Goal: Find specific page/section: Find specific page/section

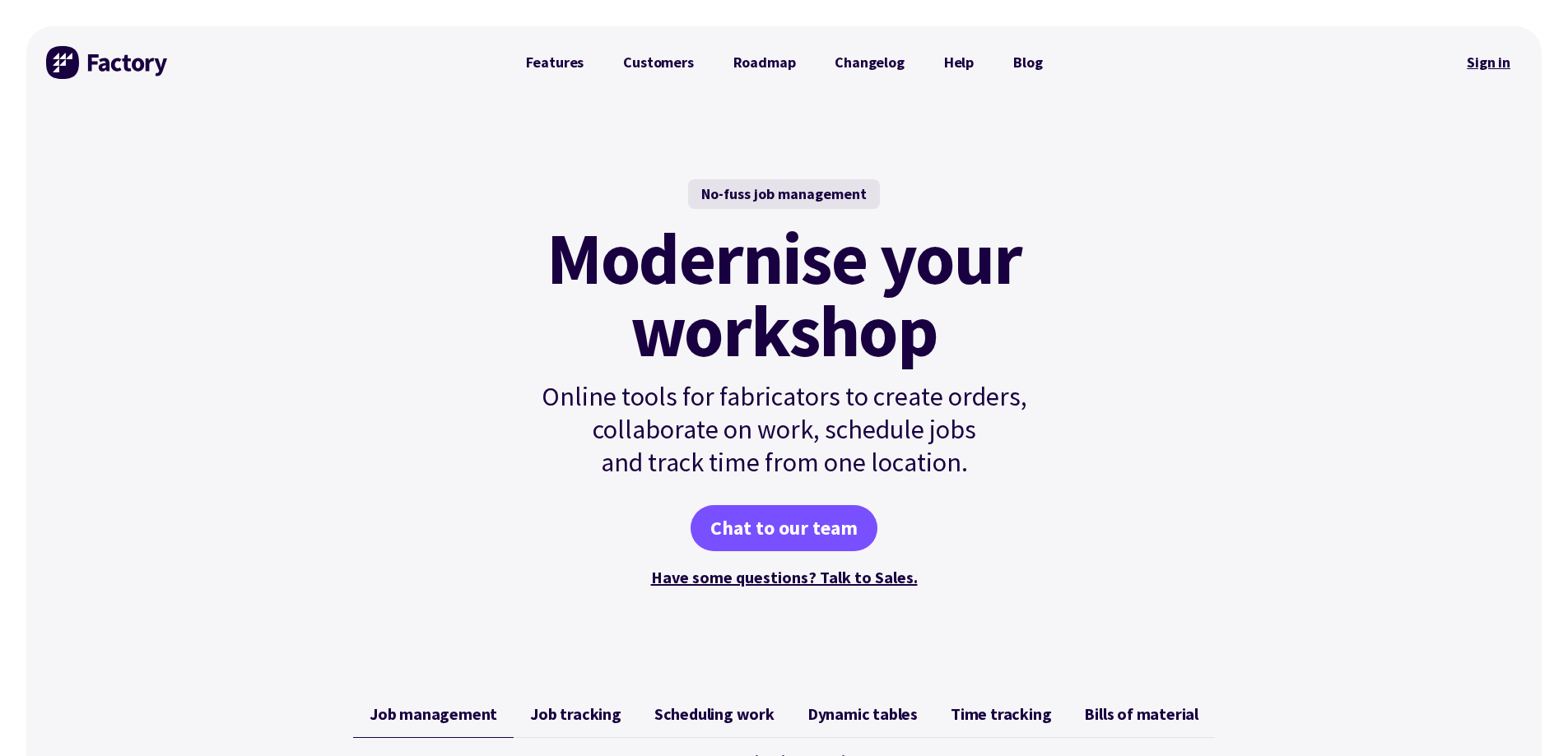
click at [1489, 55] on link "Sign in" at bounding box center [1488, 62] width 67 height 38
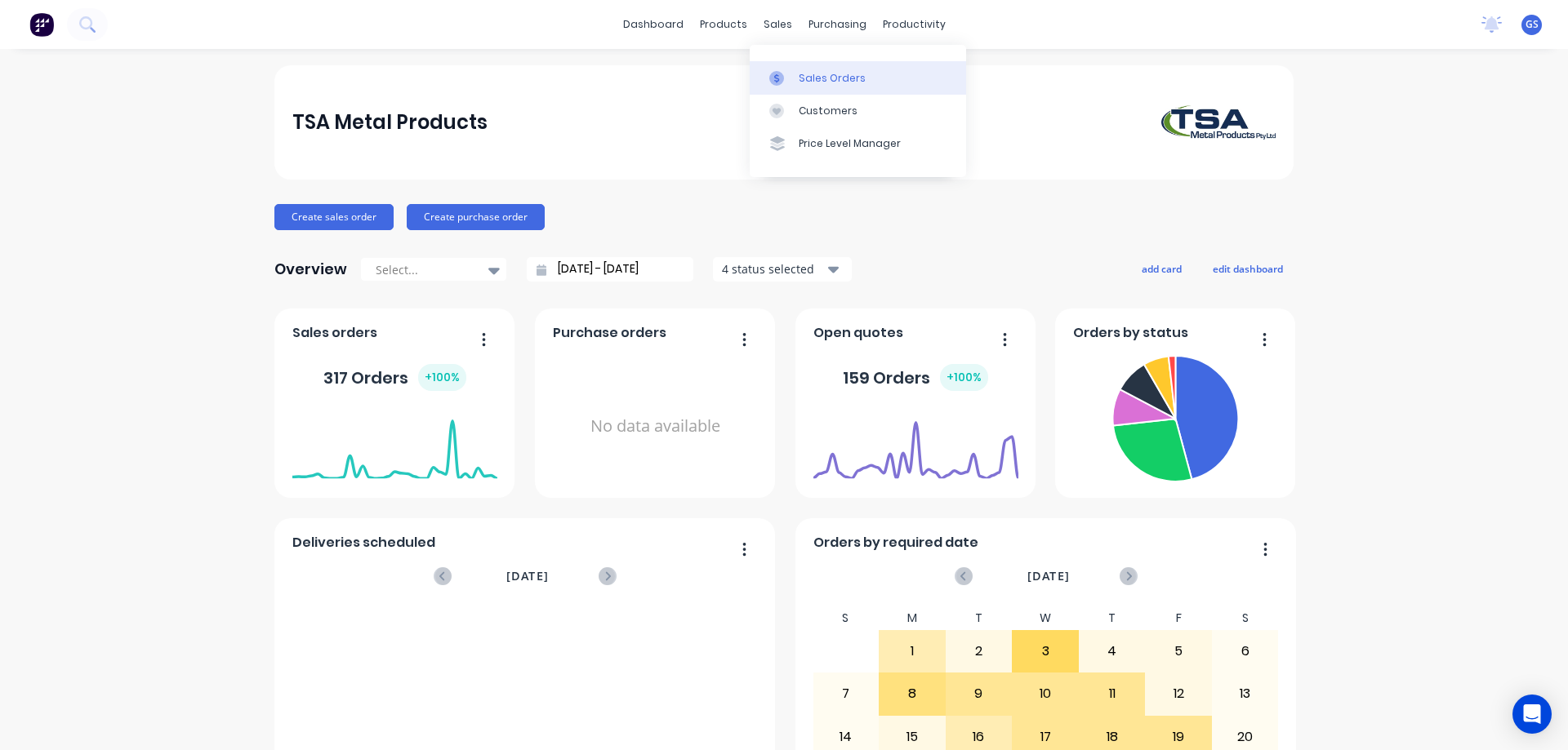
click at [793, 69] on link "Sales Orders" at bounding box center [858, 77] width 216 height 33
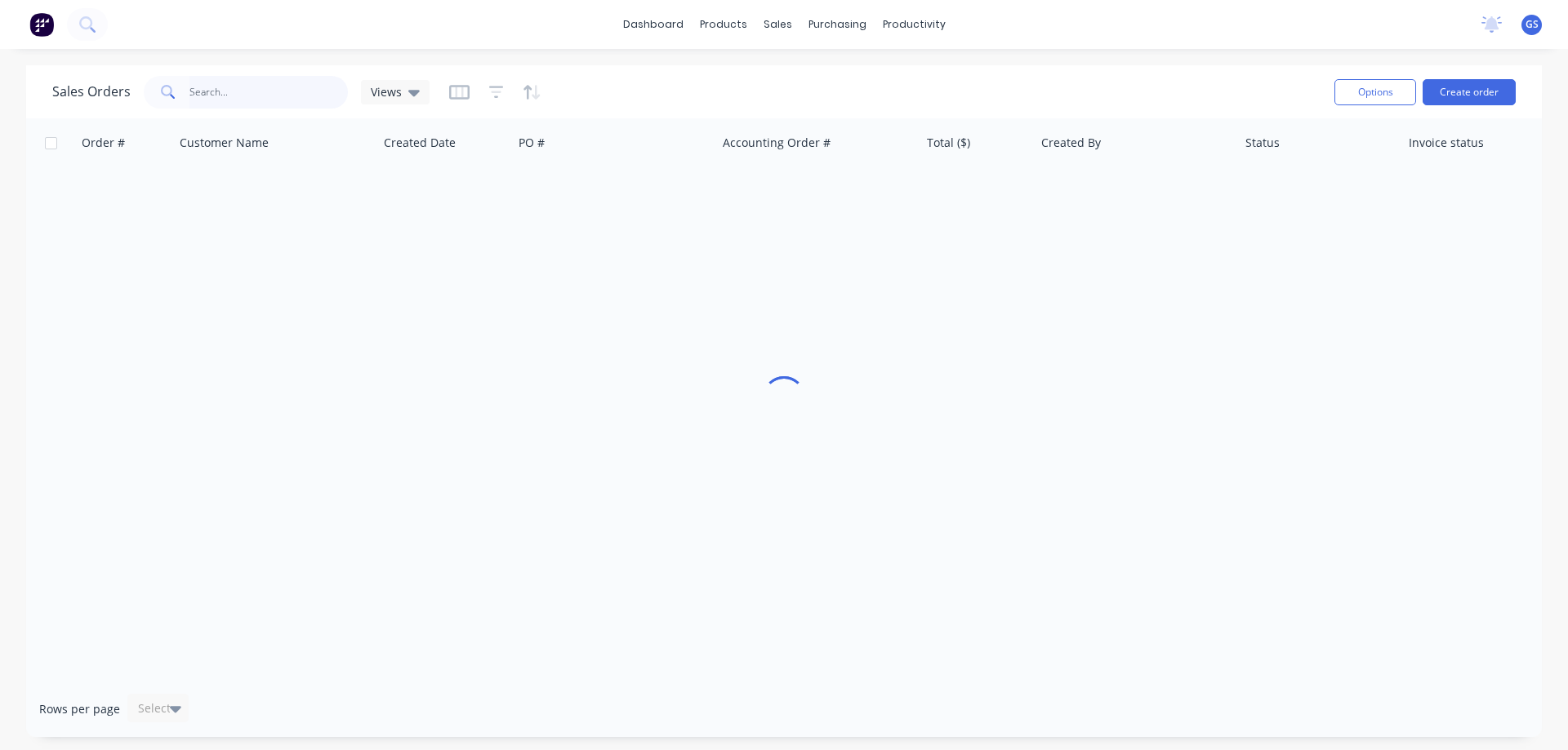
click at [226, 95] on input "text" at bounding box center [268, 91] width 159 height 33
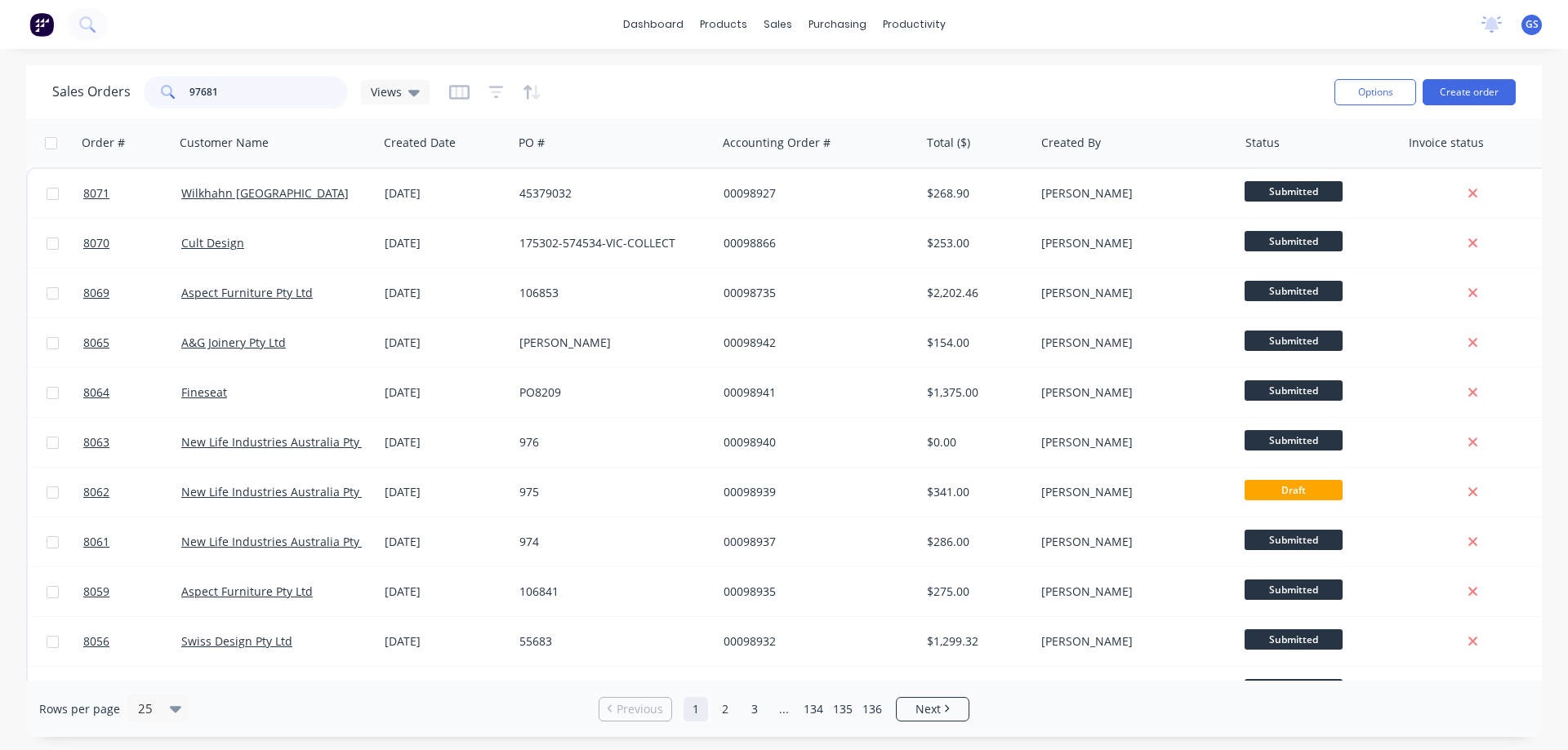
type input "97681"
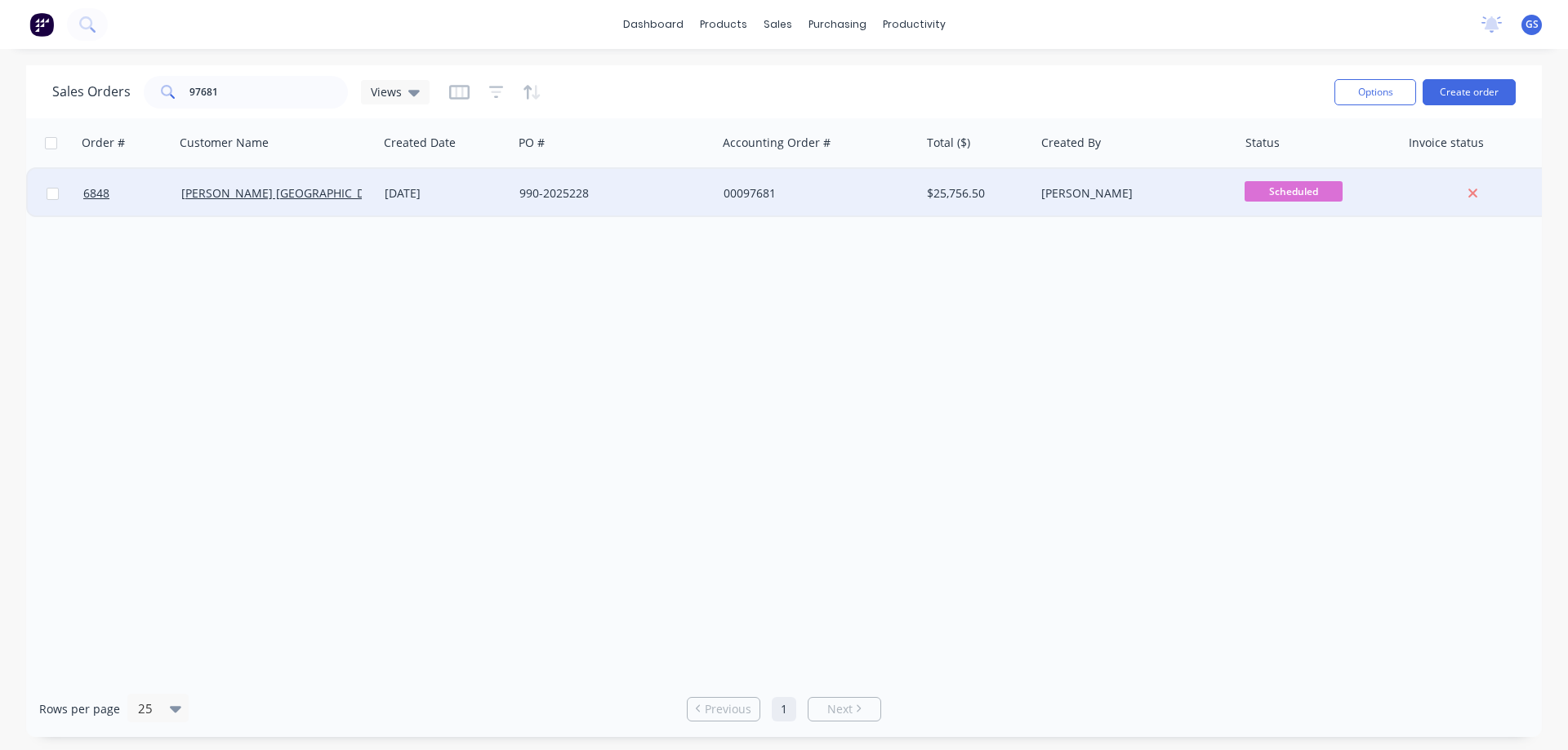
click at [226, 208] on div "[PERSON_NAME] [GEOGRAPHIC_DATA]" at bounding box center [276, 193] width 203 height 49
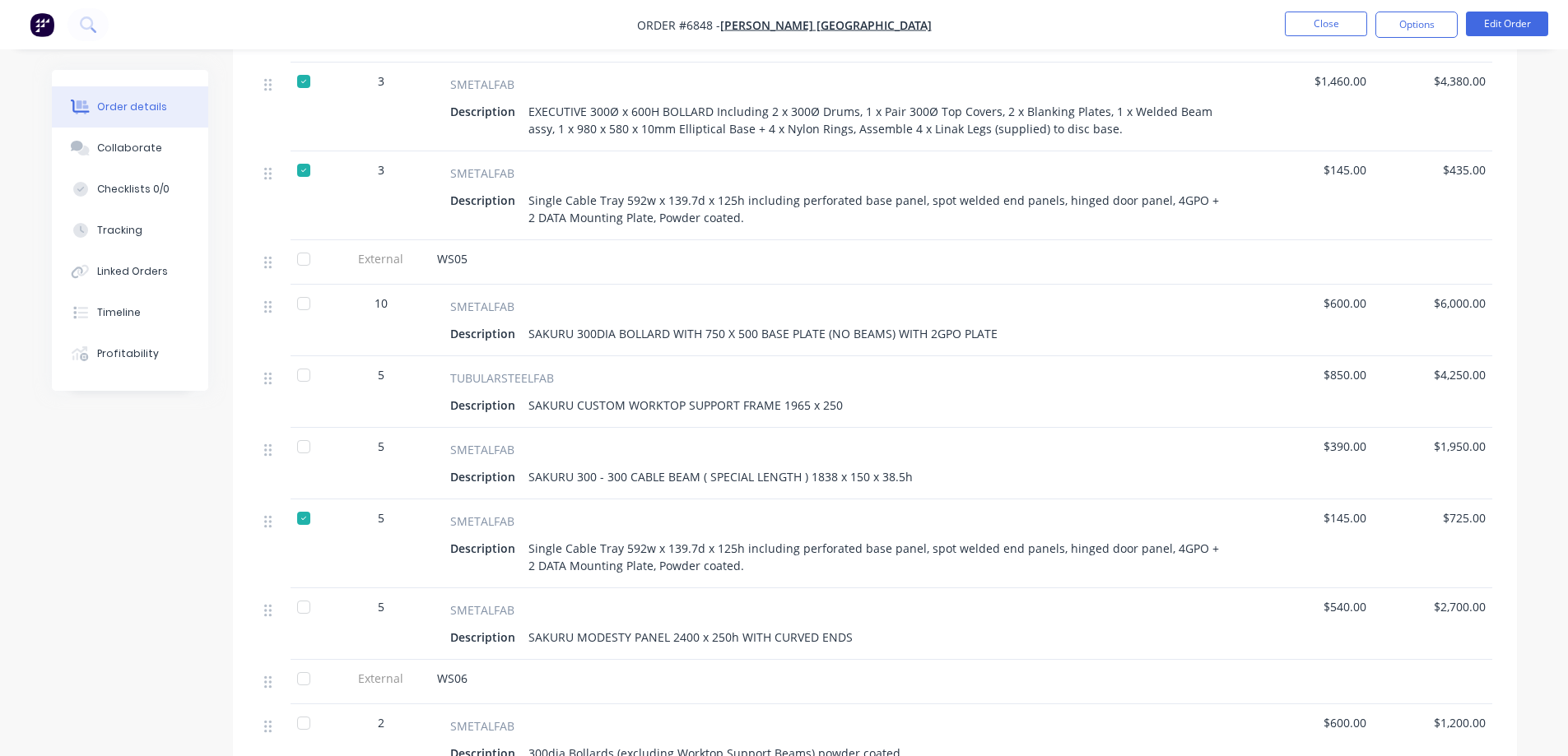
scroll to position [658, 0]
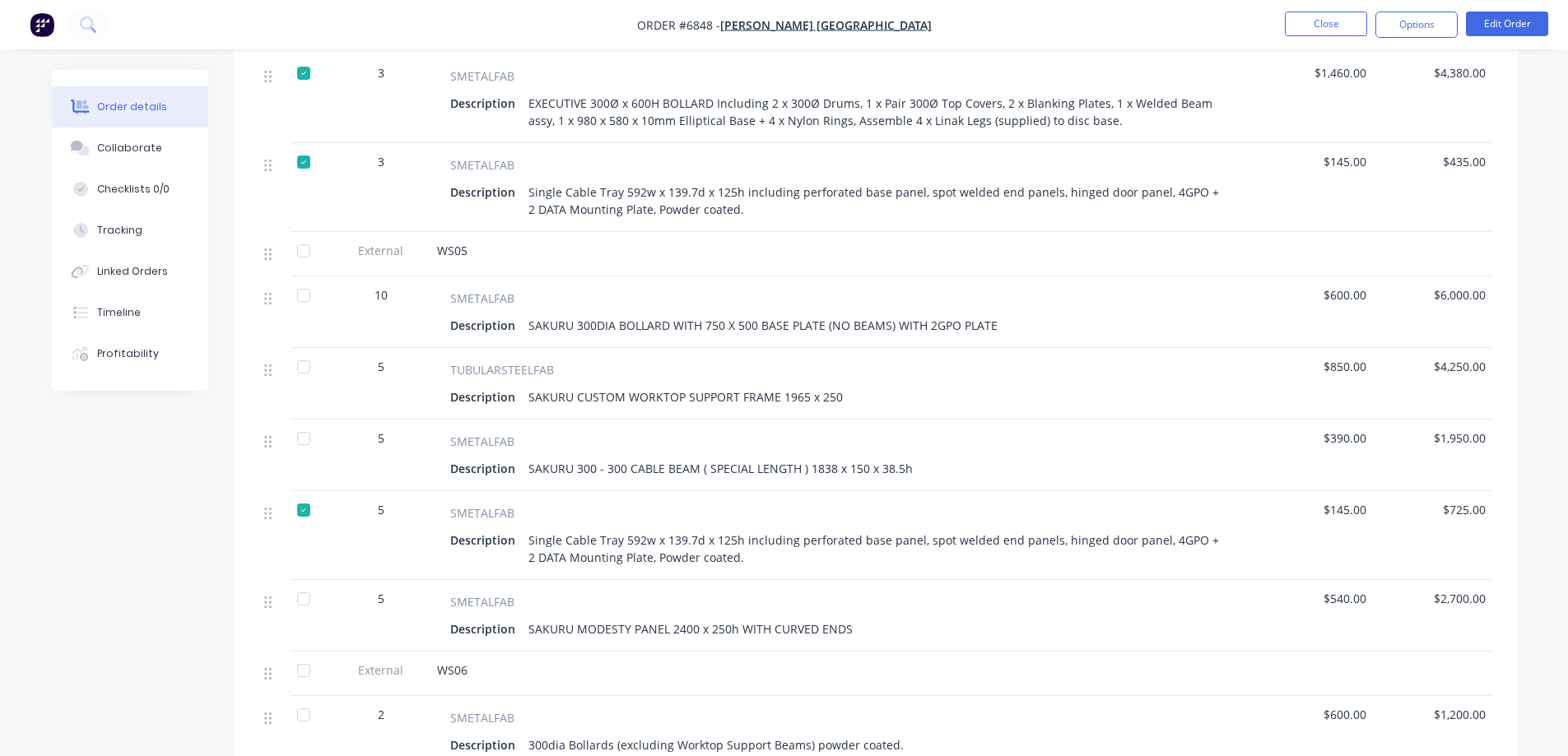
click at [303, 279] on div at bounding box center [303, 295] width 33 height 33
click at [303, 582] on div at bounding box center [303, 598] width 33 height 33
